Goal: Navigation & Orientation: Find specific page/section

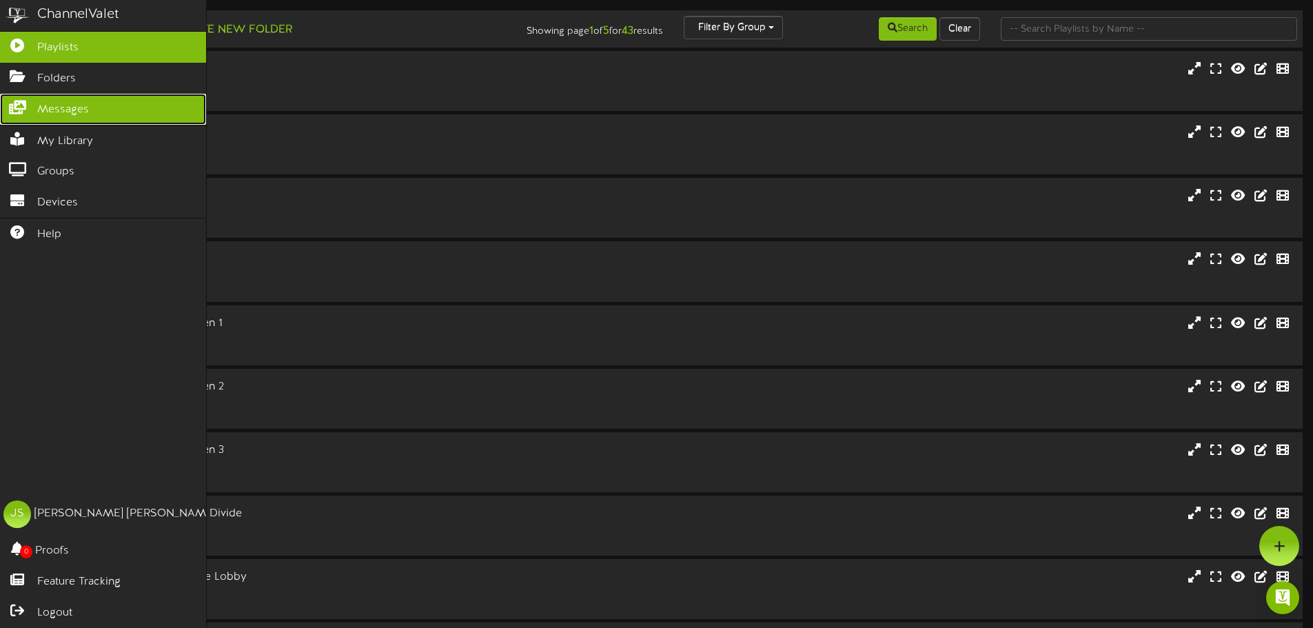
click at [41, 96] on link "Messages" at bounding box center [103, 109] width 206 height 31
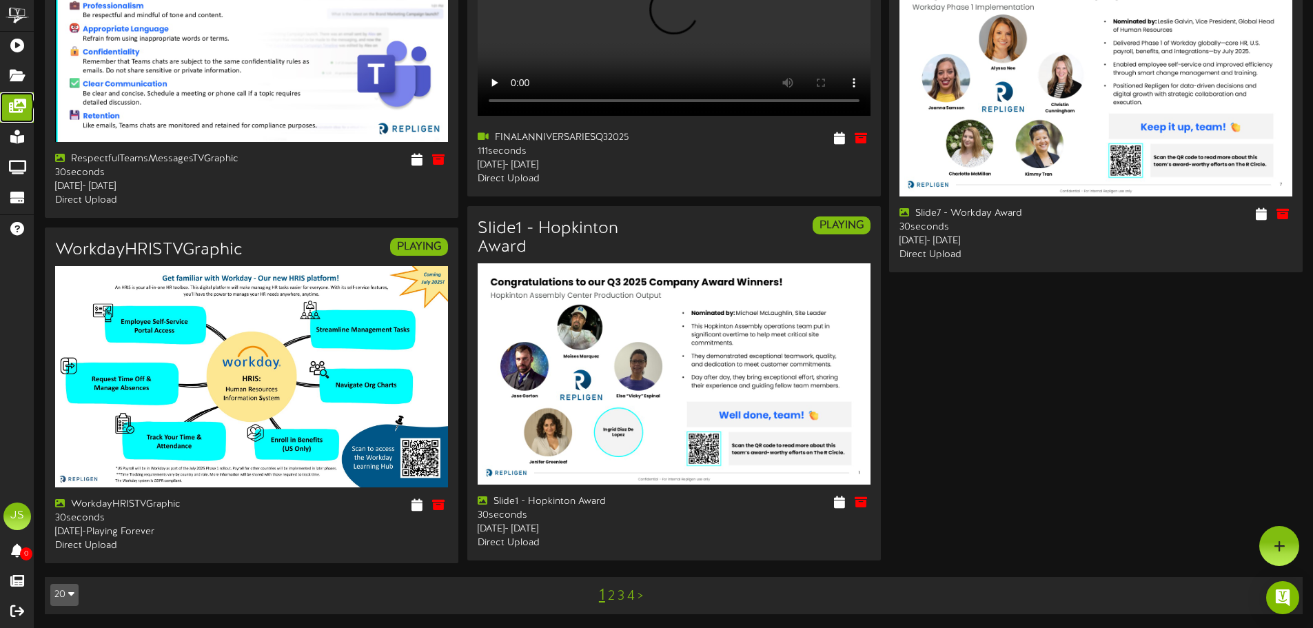
scroll to position [1958, 0]
click at [640, 597] on link ">" at bounding box center [640, 596] width 6 height 15
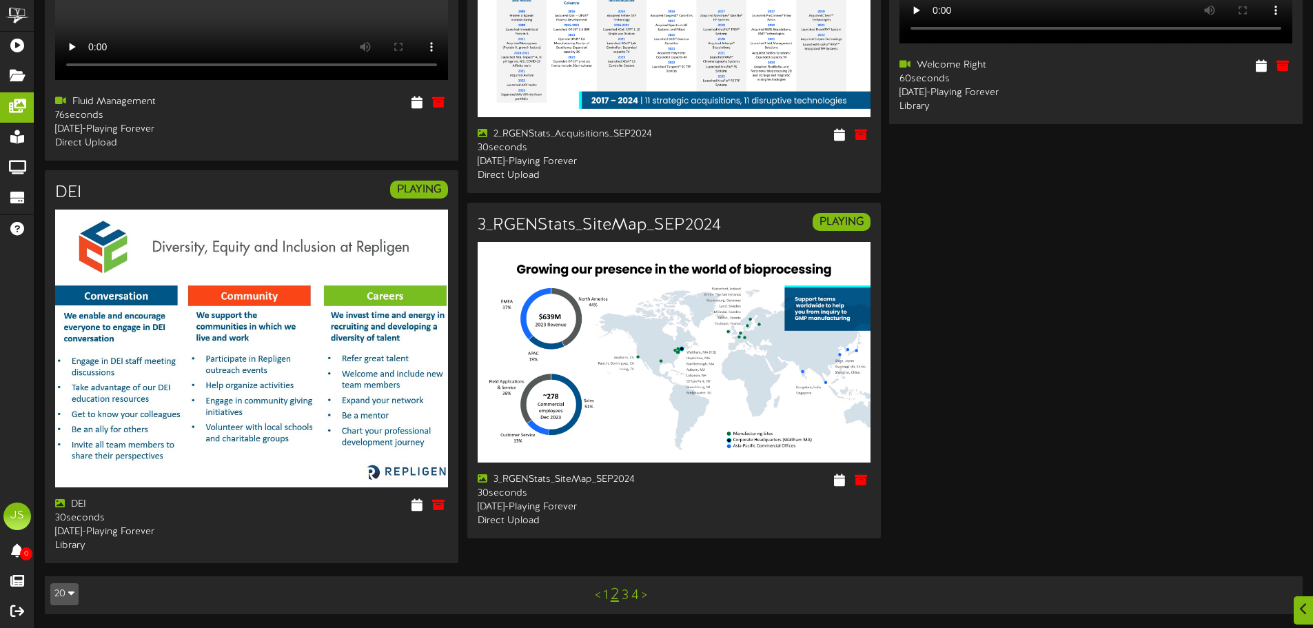
scroll to position [1990, 0]
click at [645, 599] on link ">" at bounding box center [645, 595] width 6 height 15
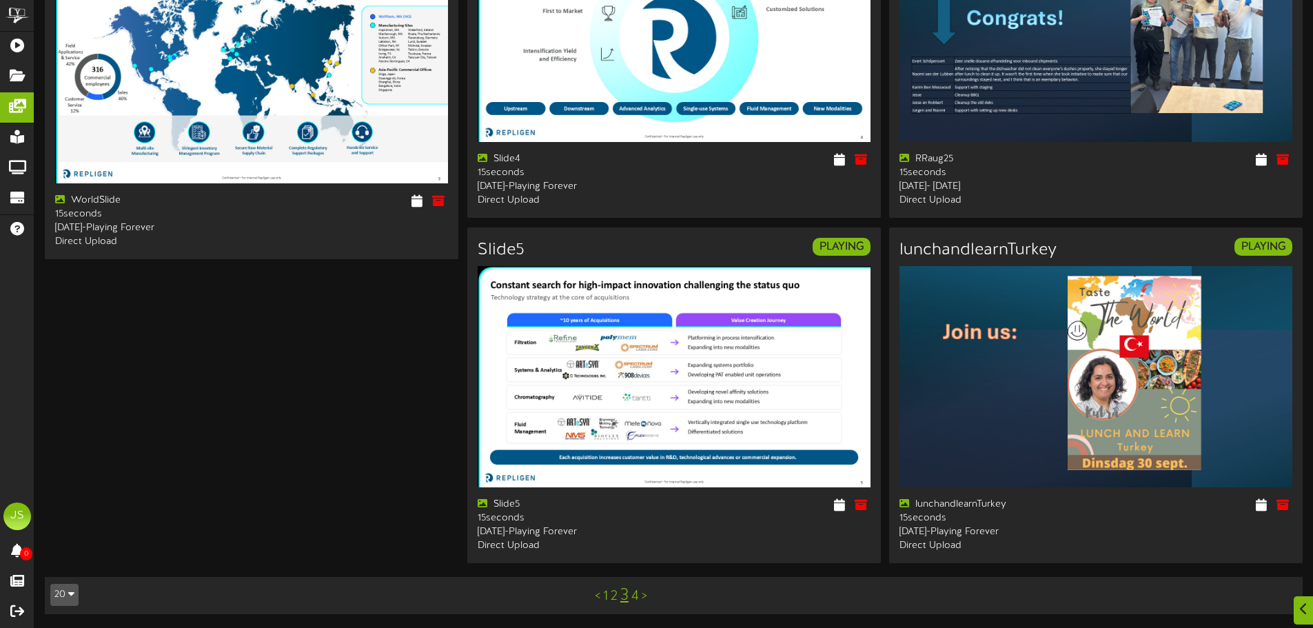
scroll to position [1933, 0]
click at [647, 595] on link ">" at bounding box center [645, 596] width 6 height 15
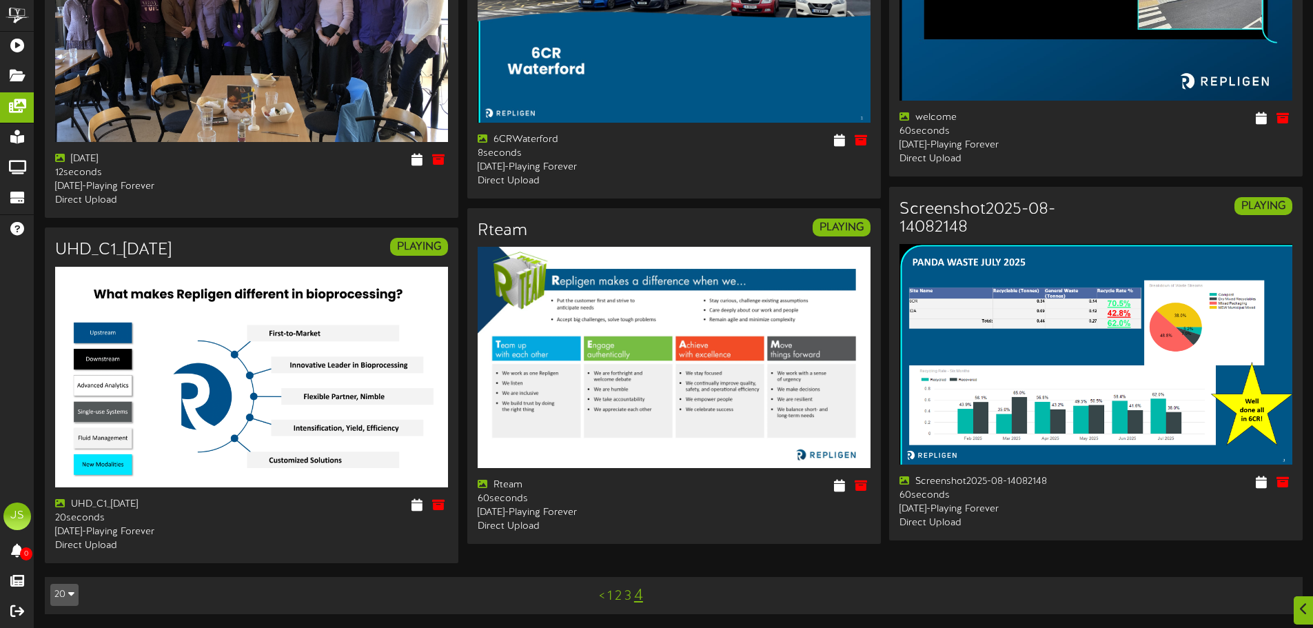
scroll to position [566, 0]
